Goal: Task Accomplishment & Management: Complete application form

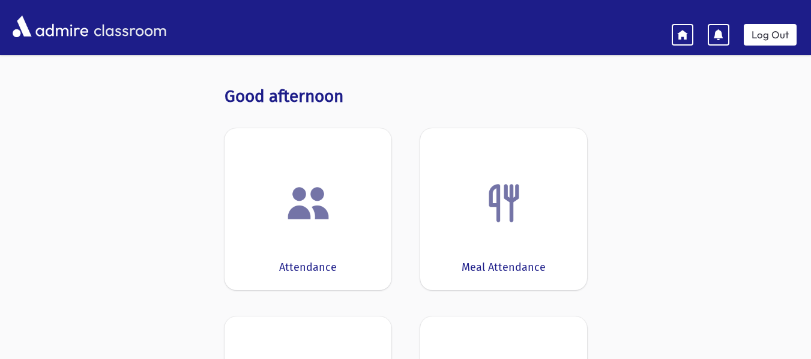
click at [308, 164] on div "Attendance" at bounding box center [307, 209] width 167 height 162
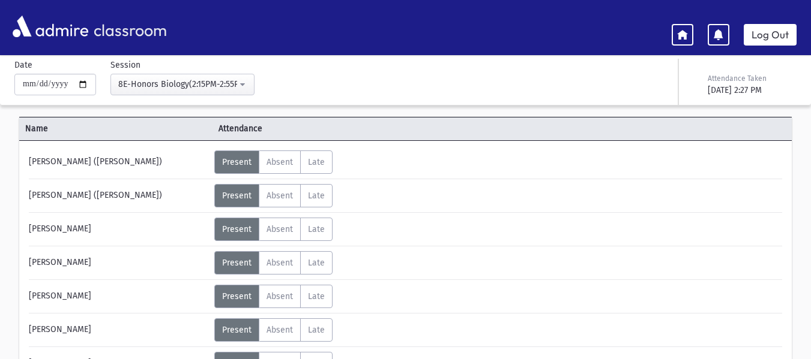
scroll to position [60, 0]
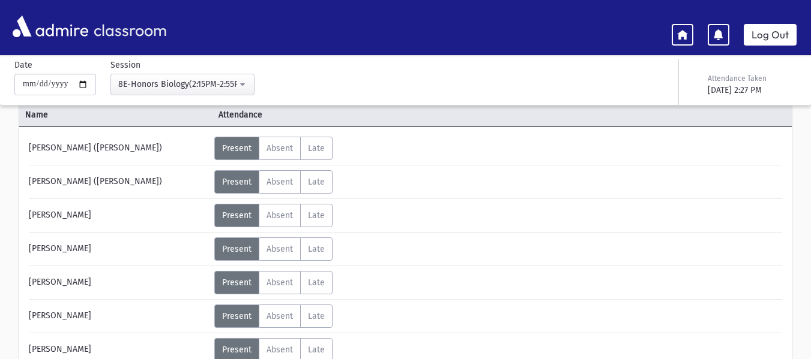
drag, startPoint x: 65, startPoint y: 215, endPoint x: 34, endPoint y: 214, distance: 30.7
click at [29, 215] on div "[PERSON_NAME]" at bounding box center [118, 215] width 191 height 23
copy div "[DEMOGRAPHIC_DATA]"
drag, startPoint x: 72, startPoint y: 218, endPoint x: 111, endPoint y: 221, distance: 39.2
click at [111, 221] on div "[PERSON_NAME]" at bounding box center [118, 215] width 191 height 23
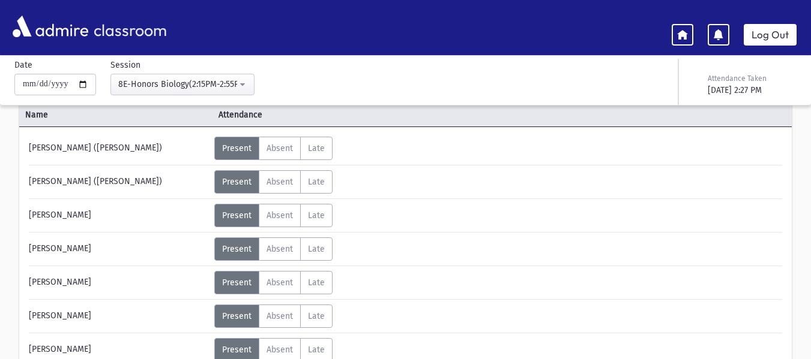
copy div "[PERSON_NAME]"
drag, startPoint x: 55, startPoint y: 251, endPoint x: 24, endPoint y: 253, distance: 31.3
click at [24, 253] on div "[PERSON_NAME]" at bounding box center [118, 249] width 191 height 23
copy div "Kahana"
drag, startPoint x: 61, startPoint y: 248, endPoint x: 96, endPoint y: 250, distance: 35.5
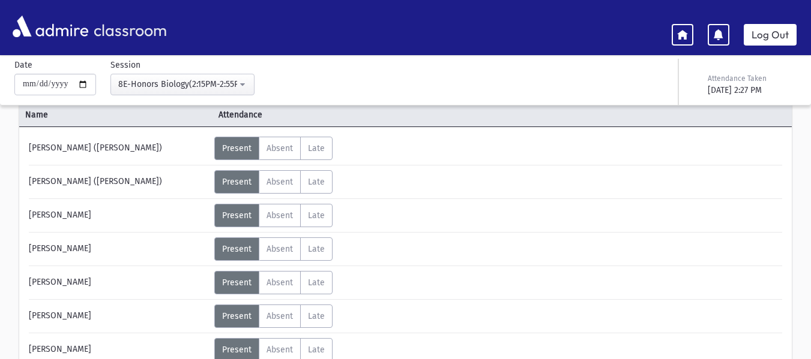
click at [96, 250] on div "[PERSON_NAME]" at bounding box center [118, 249] width 191 height 23
copy div "Akiva"
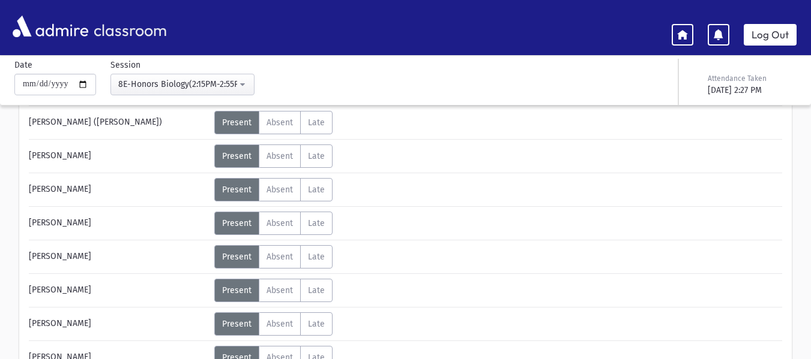
scroll to position [120, 0]
drag, startPoint x: 46, startPoint y: 224, endPoint x: 29, endPoint y: 227, distance: 17.2
click at [29, 227] on div "[PERSON_NAME]" at bounding box center [118, 222] width 191 height 23
copy div "[PERSON_NAME]"
drag, startPoint x: 50, startPoint y: 224, endPoint x: 113, endPoint y: 226, distance: 62.4
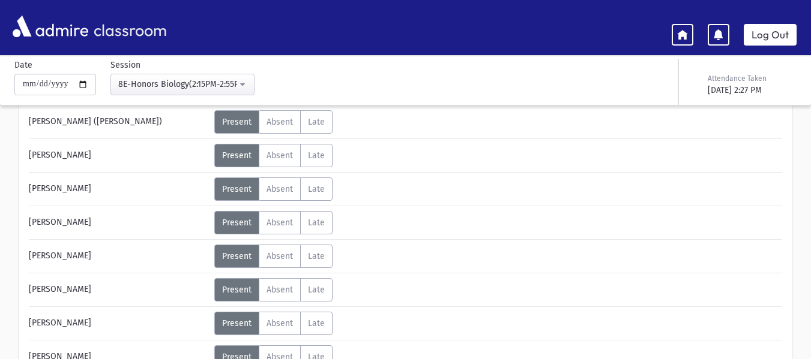
click at [113, 226] on div "[PERSON_NAME]" at bounding box center [118, 222] width 191 height 23
copy div "[PERSON_NAME]"
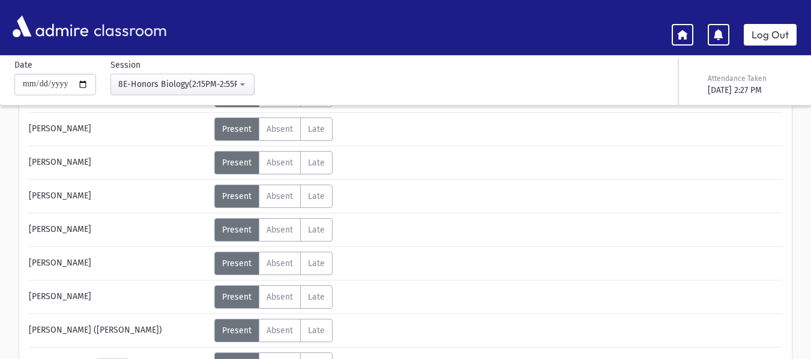
click at [58, 196] on div "[PERSON_NAME]" at bounding box center [118, 196] width 191 height 23
click at [37, 197] on div "[PERSON_NAME]" at bounding box center [118, 196] width 191 height 23
drag, startPoint x: 28, startPoint y: 197, endPoint x: 40, endPoint y: 197, distance: 12.0
click at [40, 197] on div "[PERSON_NAME]" at bounding box center [118, 196] width 191 height 23
click at [44, 197] on div "[PERSON_NAME]" at bounding box center [118, 196] width 191 height 23
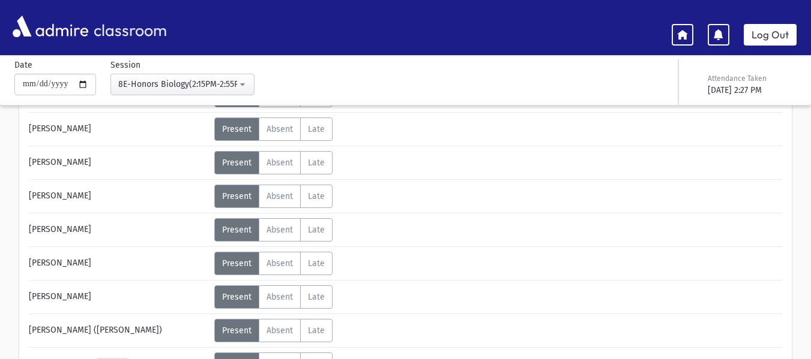
drag, startPoint x: 57, startPoint y: 195, endPoint x: 24, endPoint y: 198, distance: 33.1
click at [24, 198] on div "[PERSON_NAME]" at bounding box center [118, 196] width 191 height 23
copy div "[PERSON_NAME]"
drag, startPoint x: 64, startPoint y: 196, endPoint x: 86, endPoint y: 199, distance: 22.9
click at [91, 199] on div "[PERSON_NAME]" at bounding box center [118, 196] width 191 height 23
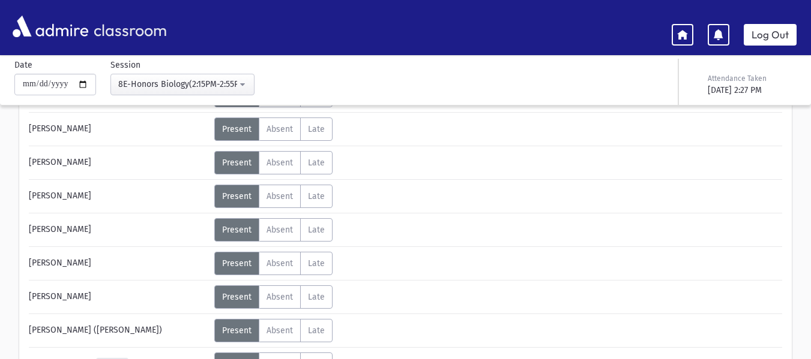
click at [61, 195] on div "[PERSON_NAME]" at bounding box center [118, 196] width 191 height 23
drag, startPoint x: 61, startPoint y: 195, endPoint x: 80, endPoint y: 196, distance: 19.2
click at [80, 196] on div "[PERSON_NAME]" at bounding box center [118, 196] width 191 height 23
copy div "[PERSON_NAME]"
drag, startPoint x: 68, startPoint y: 230, endPoint x: 33, endPoint y: 235, distance: 35.7
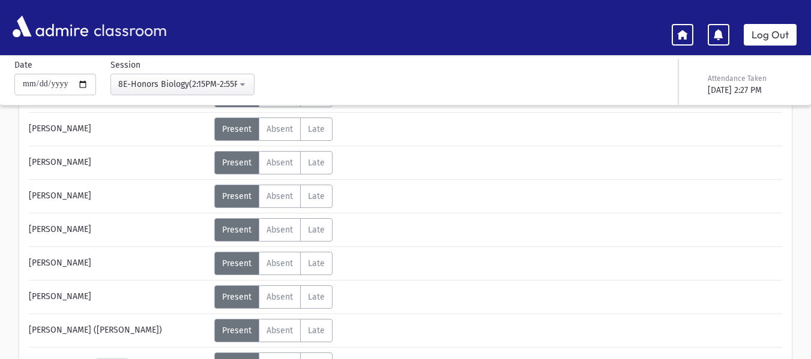
click at [26, 232] on div "[PERSON_NAME]" at bounding box center [118, 229] width 191 height 23
copy div "[PERSON_NAME]"
drag, startPoint x: 72, startPoint y: 231, endPoint x: 101, endPoint y: 230, distance: 28.8
click at [101, 230] on div "[PERSON_NAME]" at bounding box center [118, 229] width 191 height 23
click at [86, 229] on div "[PERSON_NAME]" at bounding box center [118, 229] width 191 height 23
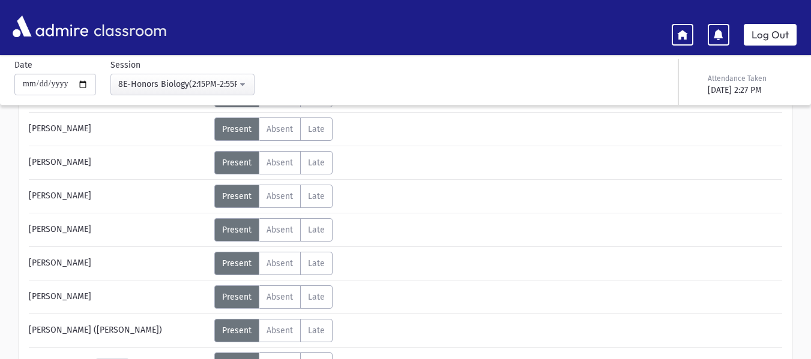
drag, startPoint x: 74, startPoint y: 230, endPoint x: 97, endPoint y: 230, distance: 22.2
click at [97, 230] on div "[PERSON_NAME]" at bounding box center [118, 229] width 191 height 23
copy div "[PERSON_NAME]"
drag, startPoint x: 49, startPoint y: 260, endPoint x: 28, endPoint y: 263, distance: 21.8
click at [28, 263] on div "[PERSON_NAME]" at bounding box center [118, 263] width 191 height 23
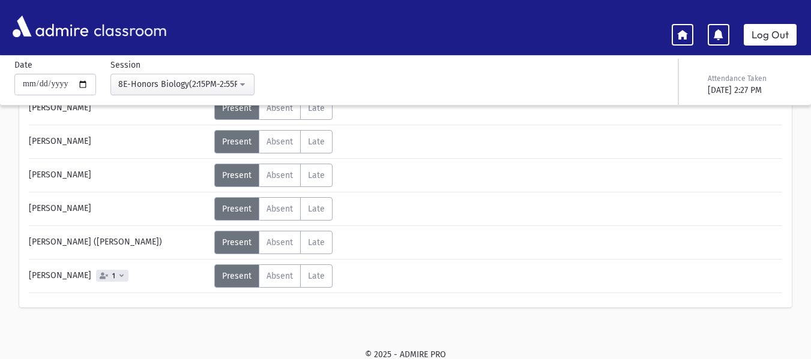
scroll to position [270, 0]
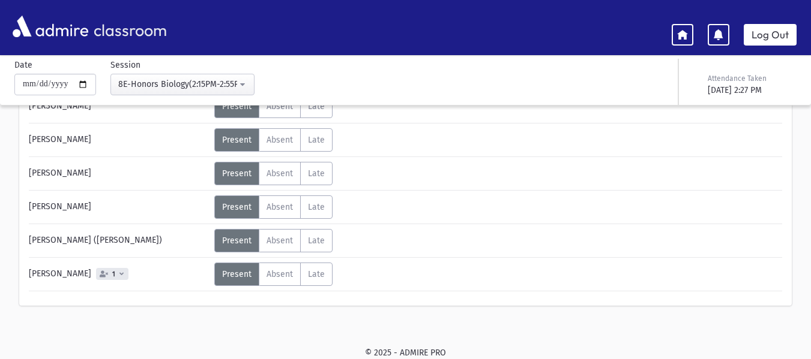
drag, startPoint x: 55, startPoint y: 176, endPoint x: 76, endPoint y: 176, distance: 21.0
click at [76, 176] on div "[PERSON_NAME]" at bounding box center [118, 173] width 191 height 23
drag, startPoint x: 62, startPoint y: 205, endPoint x: 32, endPoint y: 208, distance: 29.6
click at [24, 206] on div "[PERSON_NAME]" at bounding box center [118, 207] width 191 height 23
drag, startPoint x: 68, startPoint y: 209, endPoint x: 113, endPoint y: 210, distance: 45.0
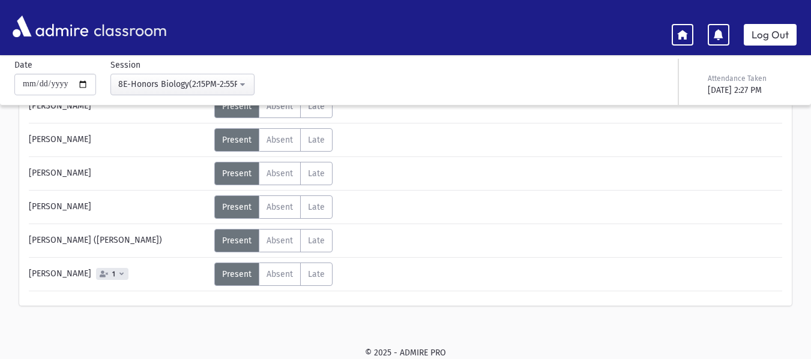
click at [113, 210] on div "[PERSON_NAME]" at bounding box center [118, 207] width 191 height 23
drag, startPoint x: 56, startPoint y: 243, endPoint x: 28, endPoint y: 244, distance: 28.2
click at [28, 244] on div "[PERSON_NAME] ([PERSON_NAME])" at bounding box center [118, 240] width 191 height 23
drag, startPoint x: 64, startPoint y: 241, endPoint x: 162, endPoint y: 248, distance: 98.7
click at [162, 248] on div "[PERSON_NAME] ([PERSON_NAME])" at bounding box center [118, 240] width 191 height 23
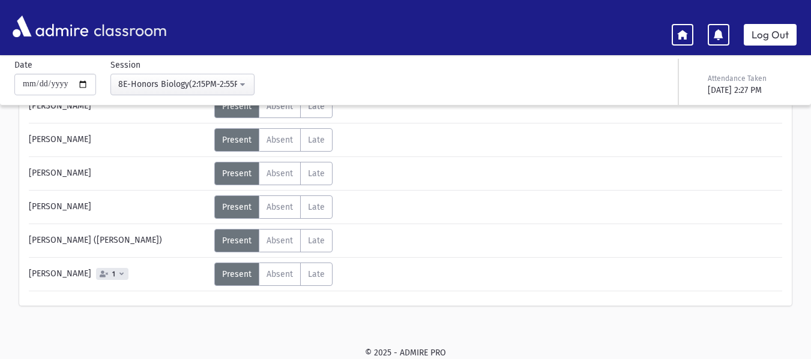
click at [58, 271] on div "[PERSON_NAME] 1" at bounding box center [118, 274] width 191 height 23
drag, startPoint x: 59, startPoint y: 273, endPoint x: 26, endPoint y: 277, distance: 33.3
click at [26, 277] on div "[PERSON_NAME] 1" at bounding box center [118, 274] width 191 height 23
drag, startPoint x: 63, startPoint y: 275, endPoint x: 92, endPoint y: 277, distance: 28.8
click at [89, 275] on div "[PERSON_NAME] 1" at bounding box center [118, 274] width 191 height 23
